Goal: Information Seeking & Learning: Find specific fact

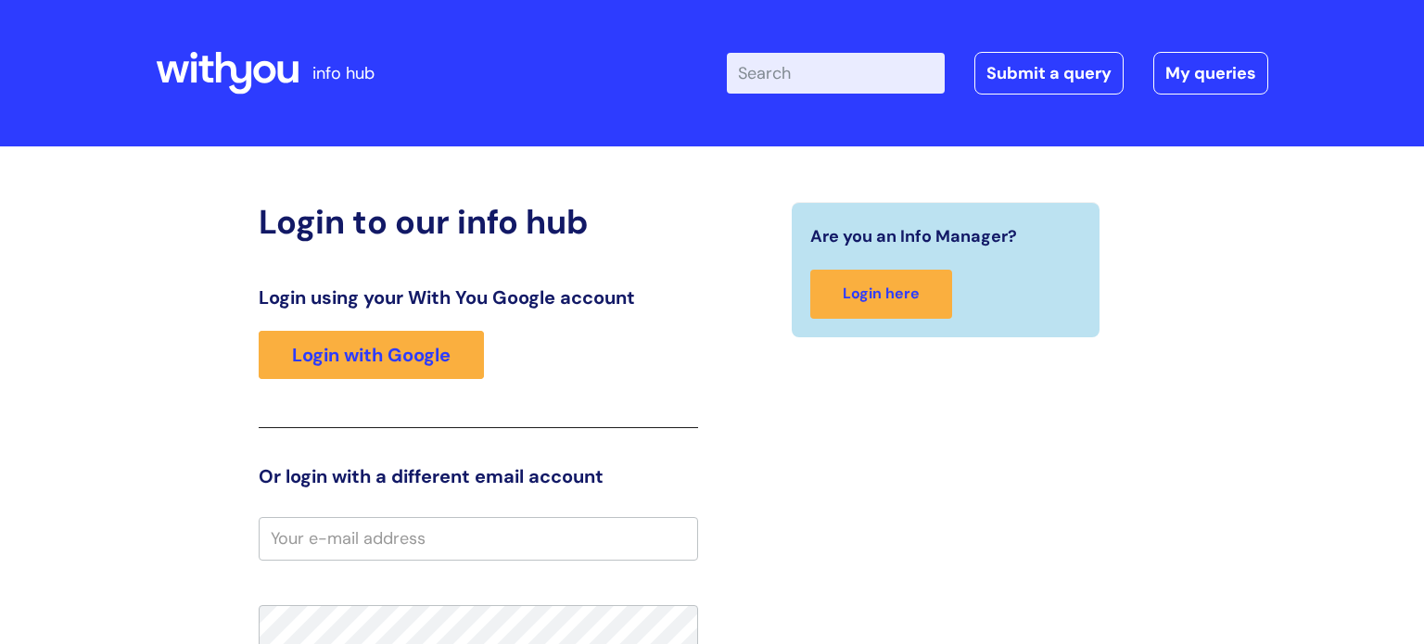
click at [410, 330] on div "Login using your With You Google account Login with Google" at bounding box center [479, 358] width 440 height 142
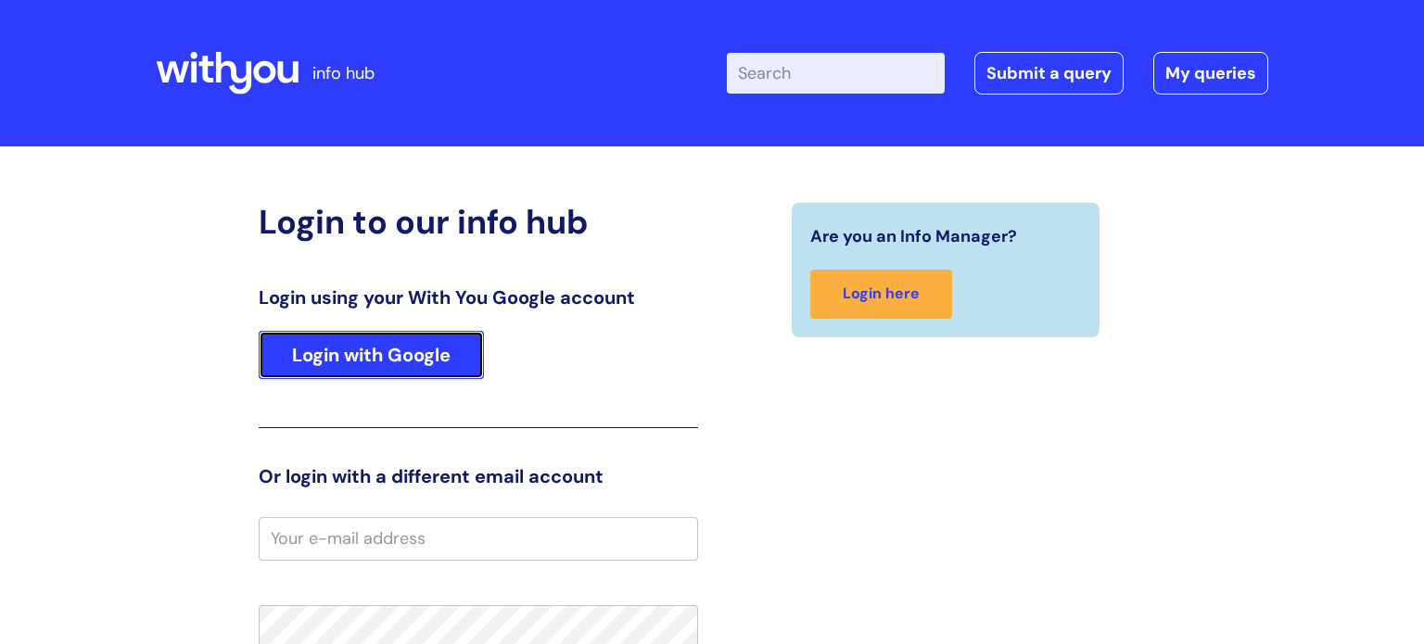
click at [351, 354] on link "Login with Google" at bounding box center [371, 355] width 225 height 48
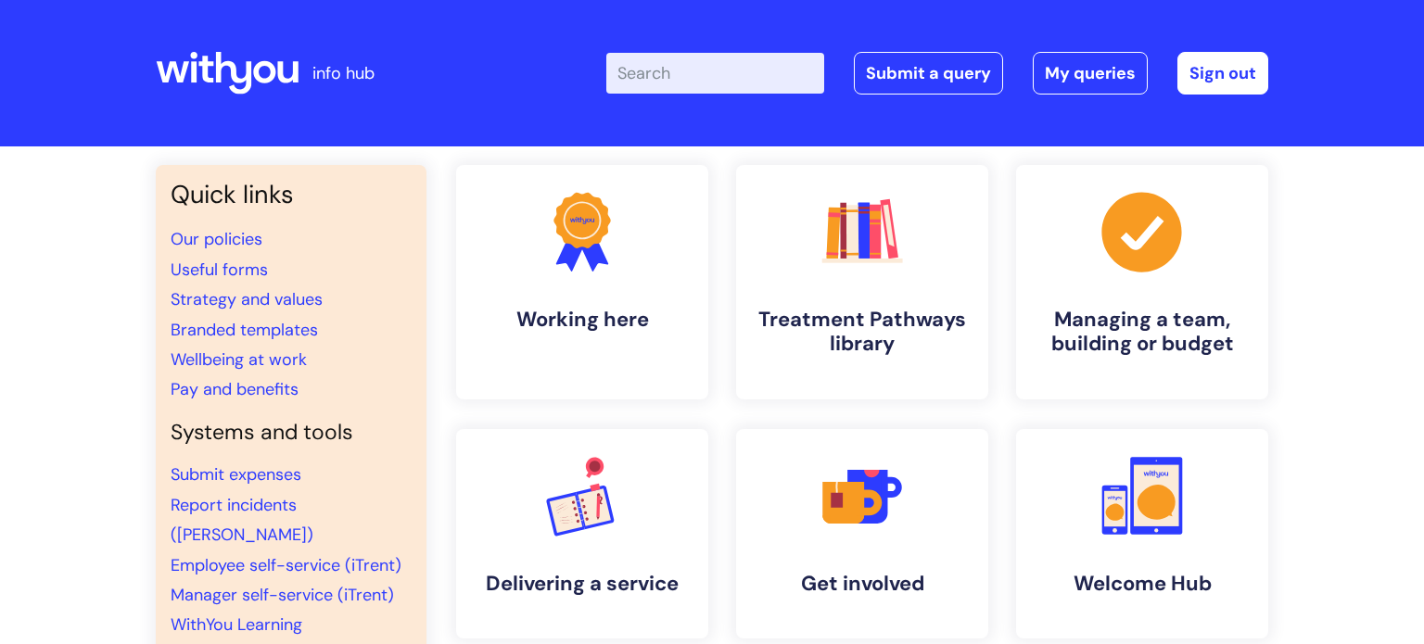
click at [693, 82] on input "Enter your search term here..." at bounding box center [715, 73] width 218 height 41
type input "printer"
click button "Search" at bounding box center [0, 0] width 0 height 0
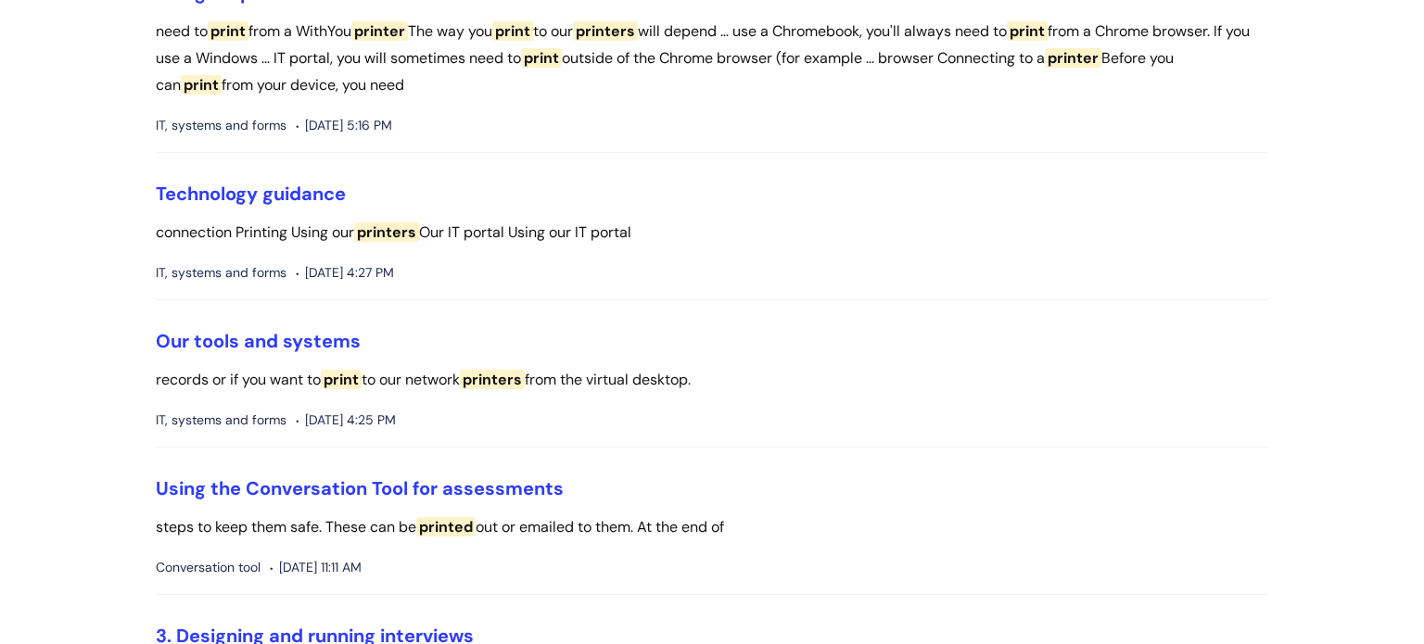
scroll to position [499, 0]
